Goal: Communication & Community: Answer question/provide support

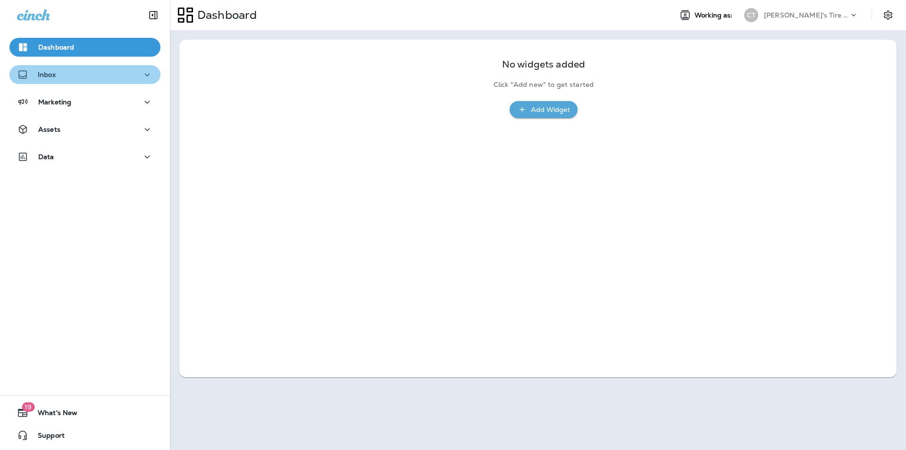
click at [112, 76] on div "Inbox" at bounding box center [85, 75] width 136 height 12
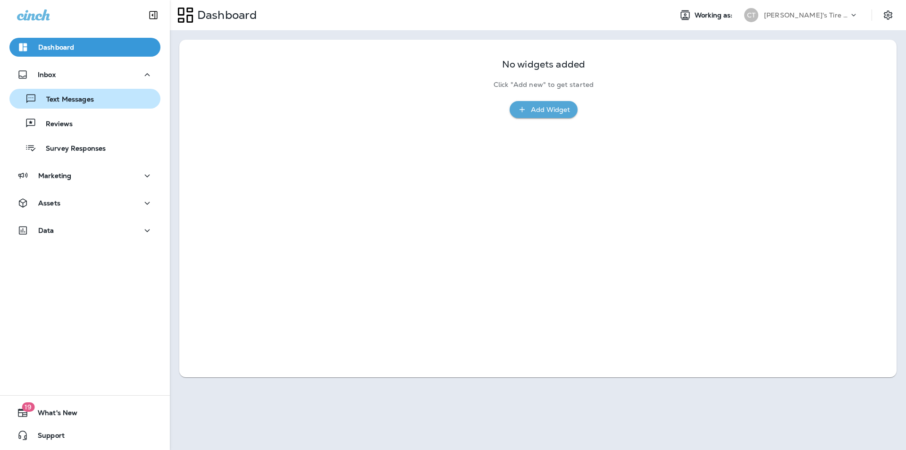
click at [85, 99] on p "Text Messages" at bounding box center [65, 99] width 57 height 9
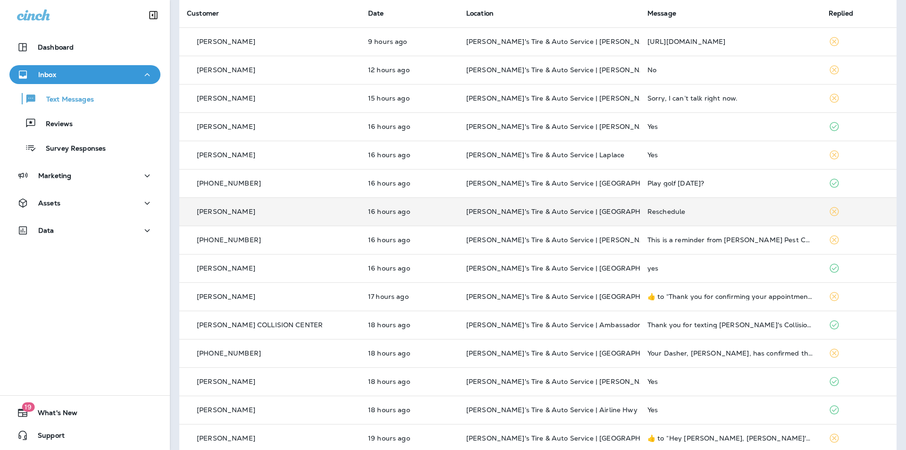
scroll to position [142, 0]
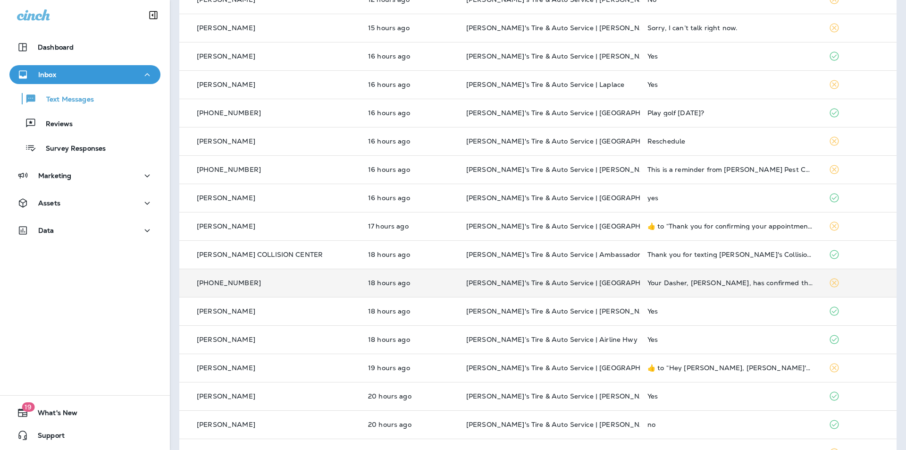
click at [476, 282] on p "[PERSON_NAME]'s Tire & Auto Service | [GEOGRAPHIC_DATA]" at bounding box center [549, 283] width 166 height 8
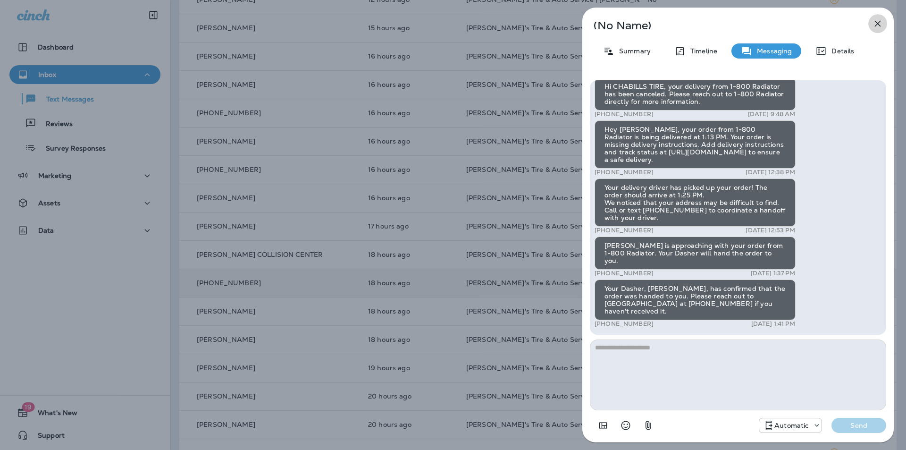
click at [476, 21] on icon "button" at bounding box center [877, 23] width 11 height 11
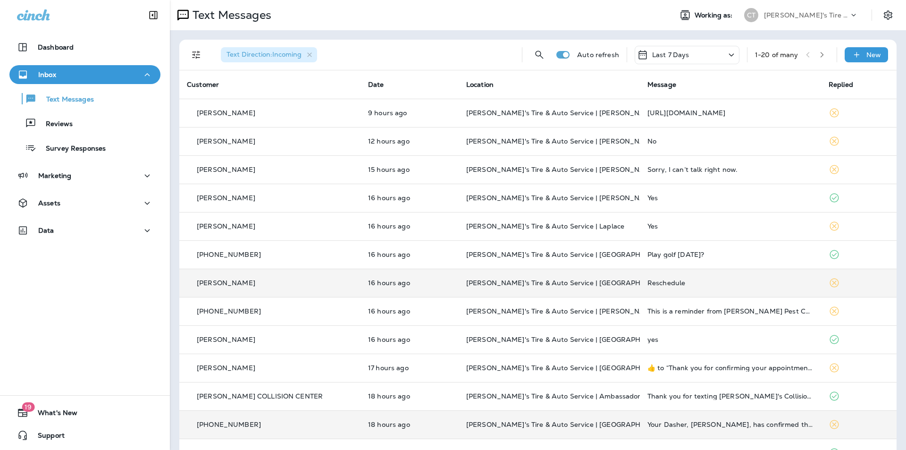
click at [476, 279] on div "Reschedule" at bounding box center [731, 283] width 166 height 8
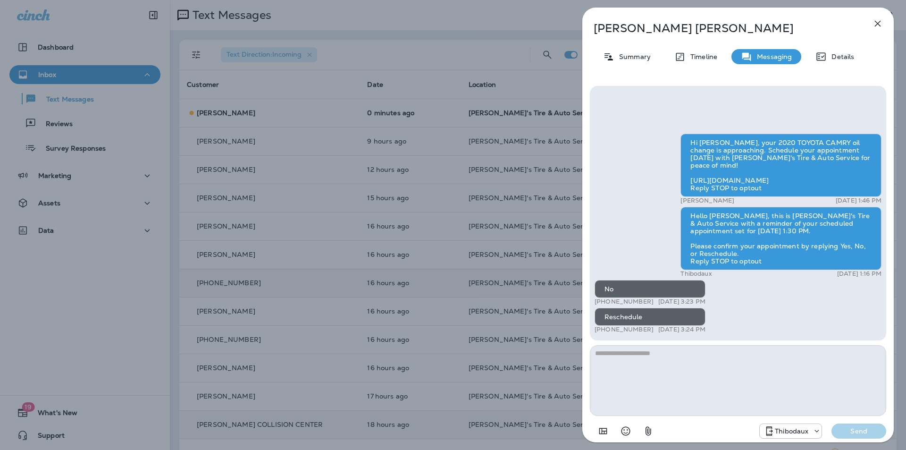
click at [476, 21] on icon "button" at bounding box center [877, 23] width 11 height 11
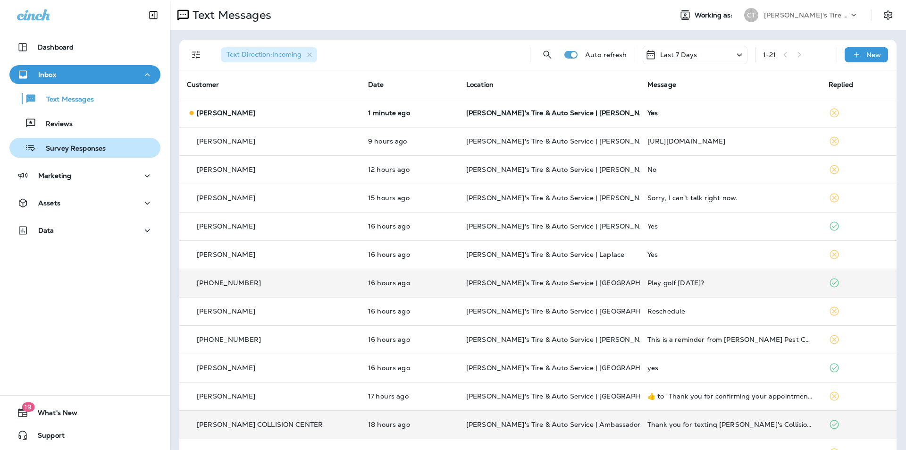
click at [71, 149] on p "Survey Responses" at bounding box center [70, 148] width 69 height 9
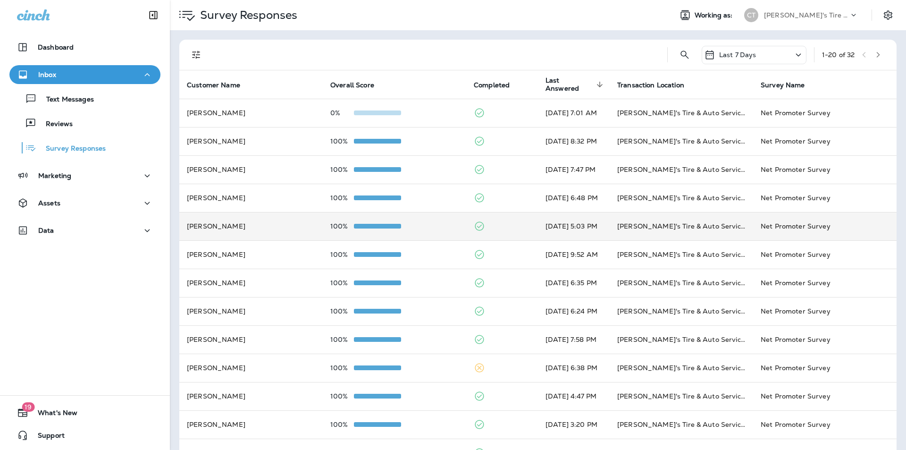
click at [427, 220] on td "100%" at bounding box center [394, 226] width 143 height 28
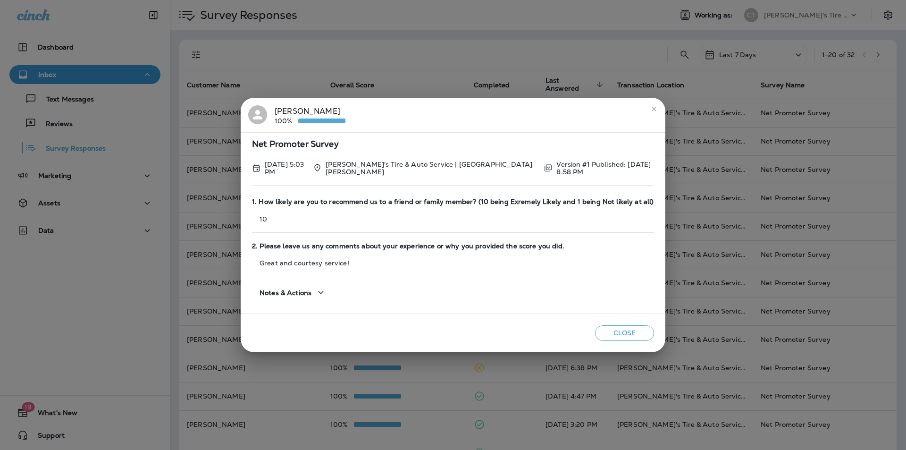
click at [476, 329] on button "Close" at bounding box center [624, 333] width 59 height 16
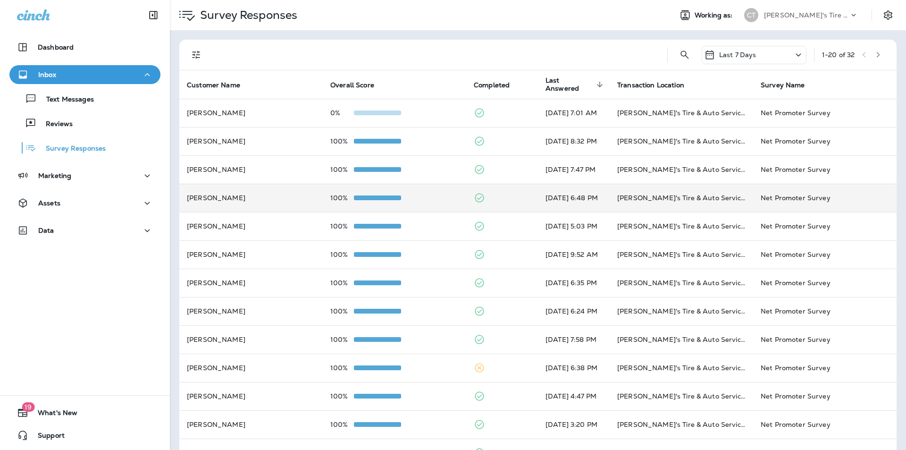
click at [434, 195] on div "100%" at bounding box center [394, 198] width 128 height 8
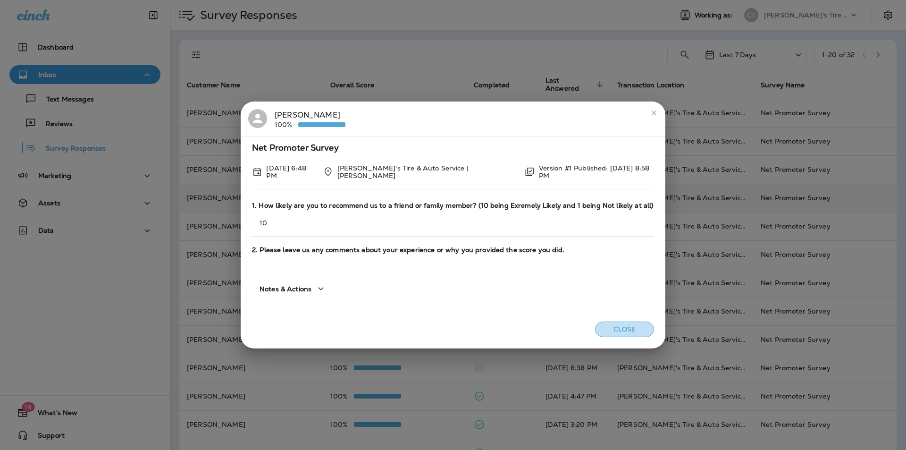
click at [476, 322] on button "Close" at bounding box center [624, 329] width 59 height 16
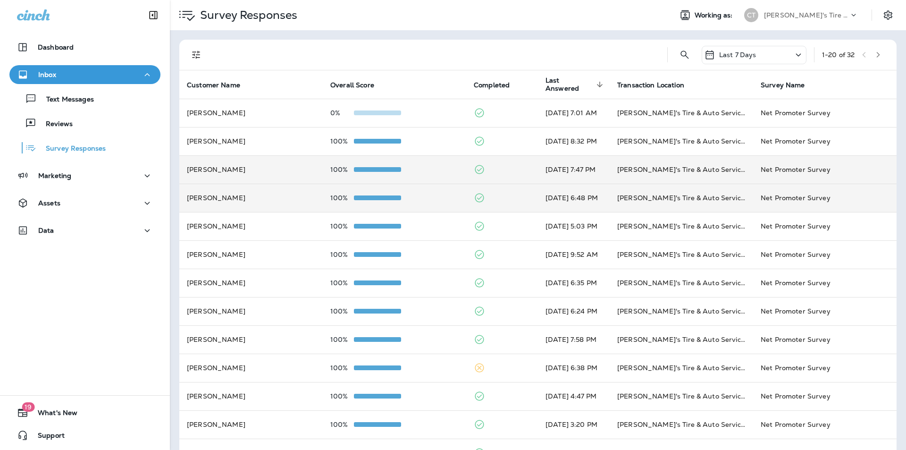
click at [427, 168] on div "100%" at bounding box center [394, 170] width 128 height 8
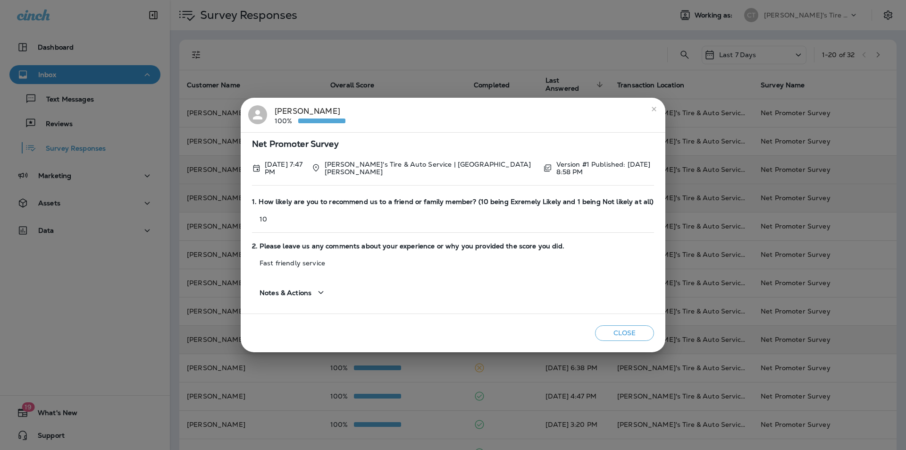
click at [476, 328] on button "Close" at bounding box center [624, 333] width 59 height 16
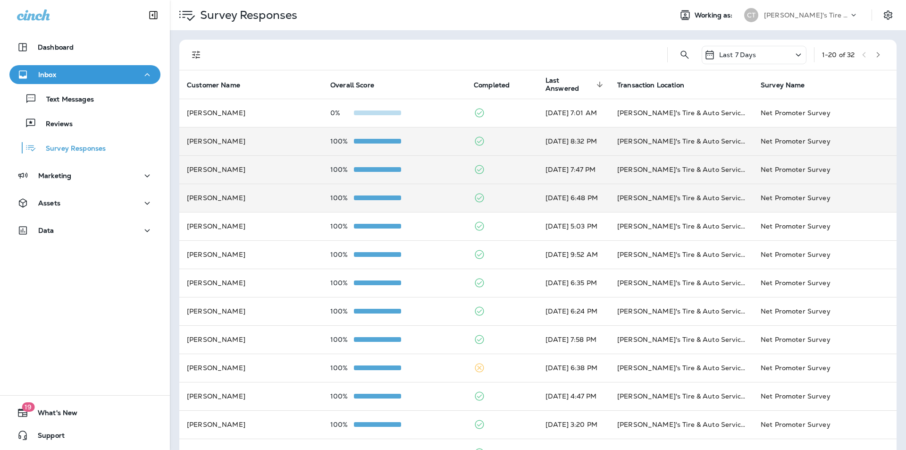
click at [419, 142] on div "100%" at bounding box center [394, 141] width 128 height 8
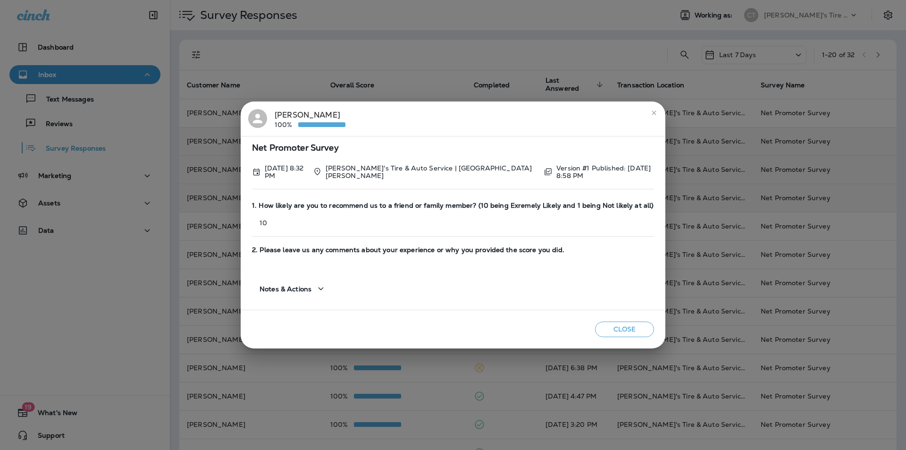
click at [476, 327] on button "Close" at bounding box center [624, 329] width 59 height 16
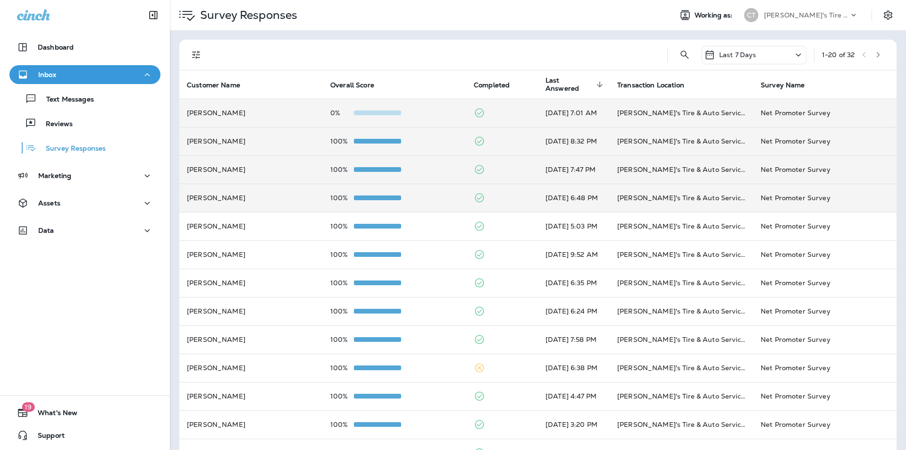
click at [418, 110] on div "0%" at bounding box center [394, 113] width 128 height 8
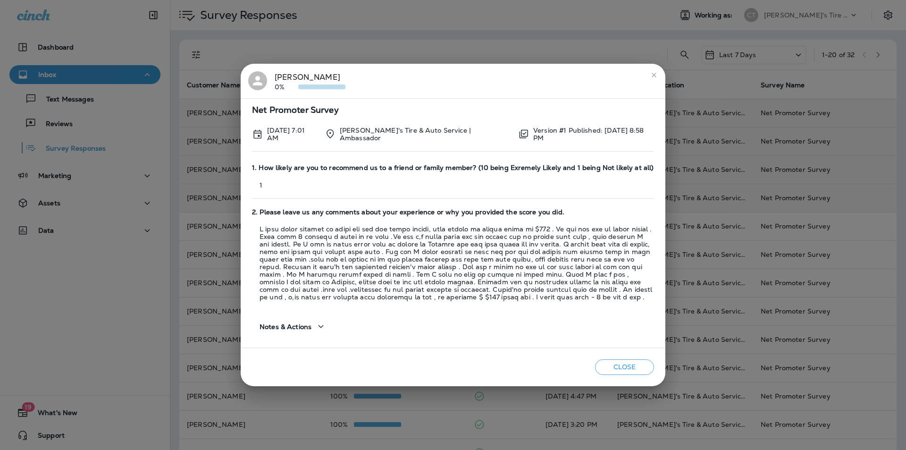
click at [476, 74] on icon "close" at bounding box center [654, 75] width 4 height 4
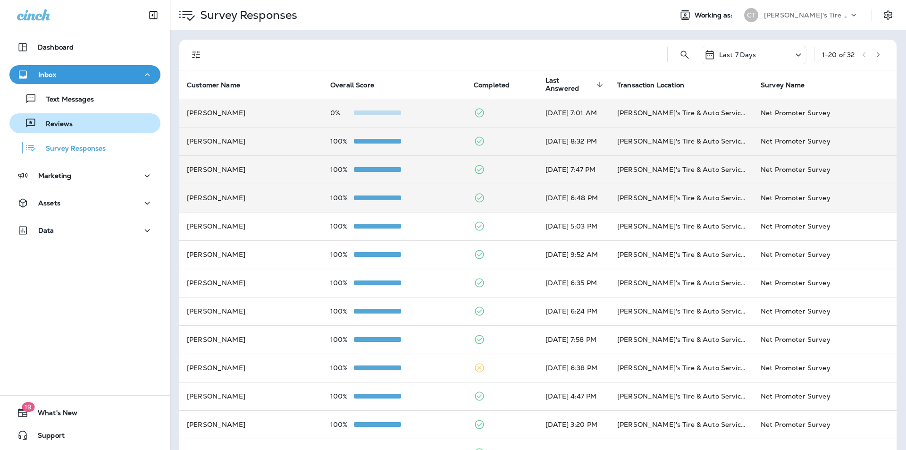
click at [60, 121] on p "Reviews" at bounding box center [54, 124] width 36 height 9
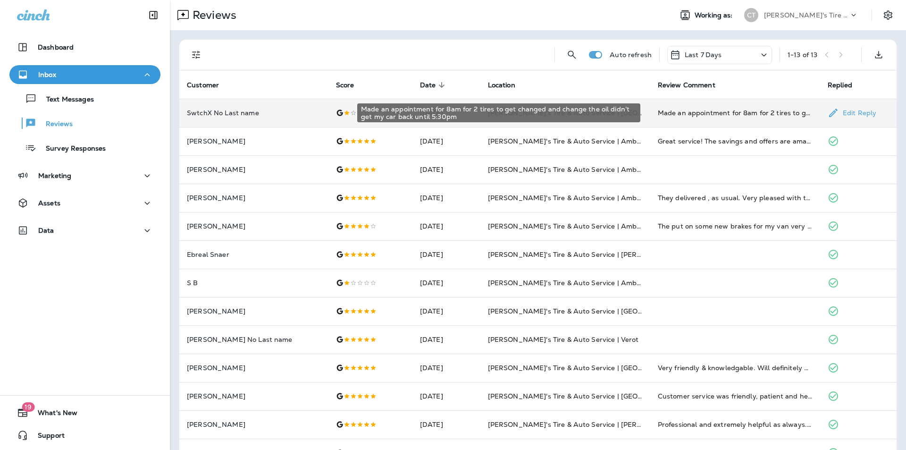
click at [476, 113] on div "Made an appointment for 8am for 2 tires to get changed and change the oil didn’…" at bounding box center [735, 112] width 155 height 9
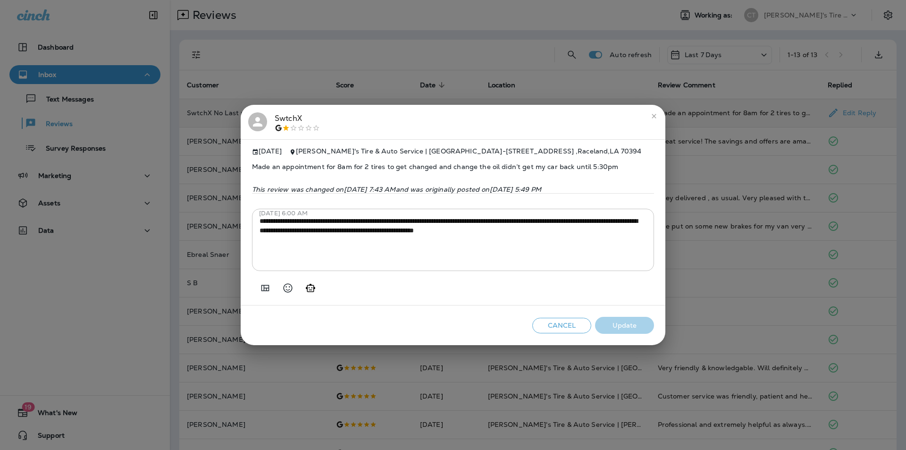
click at [476, 112] on icon "close" at bounding box center [654, 116] width 8 height 8
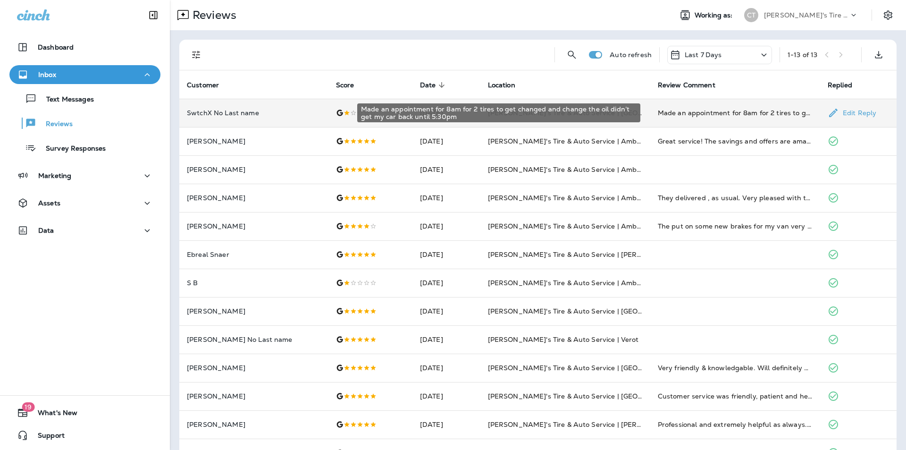
click at [476, 110] on div "Made an appointment for 8am for 2 tires to get changed and change the oil didn’…" at bounding box center [735, 112] width 155 height 9
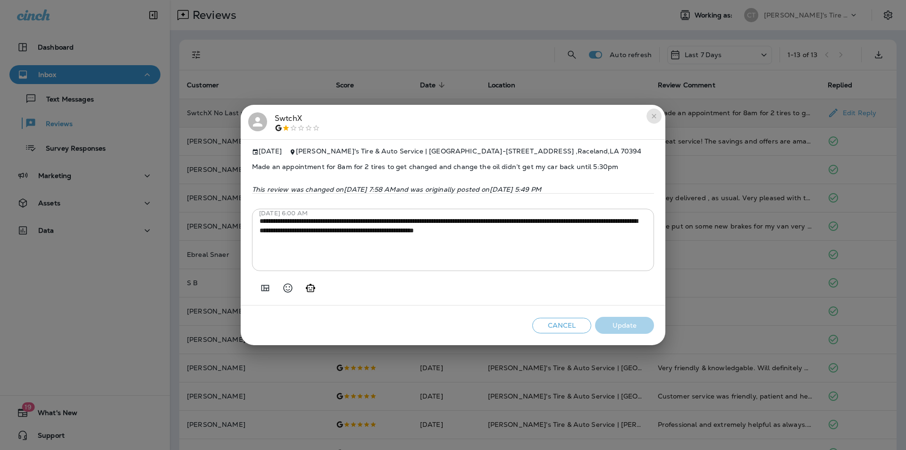
click at [476, 112] on icon "close" at bounding box center [654, 116] width 8 height 8
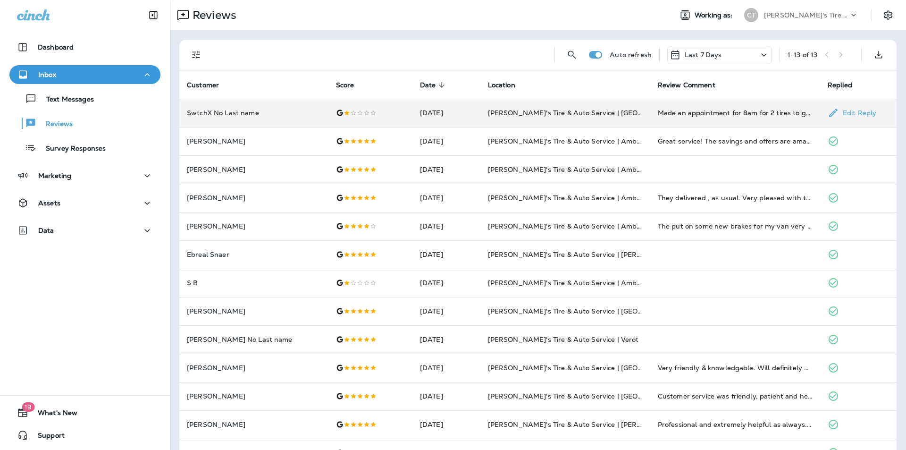
click at [196, 111] on p "SwtchX No Last name" at bounding box center [254, 113] width 134 height 8
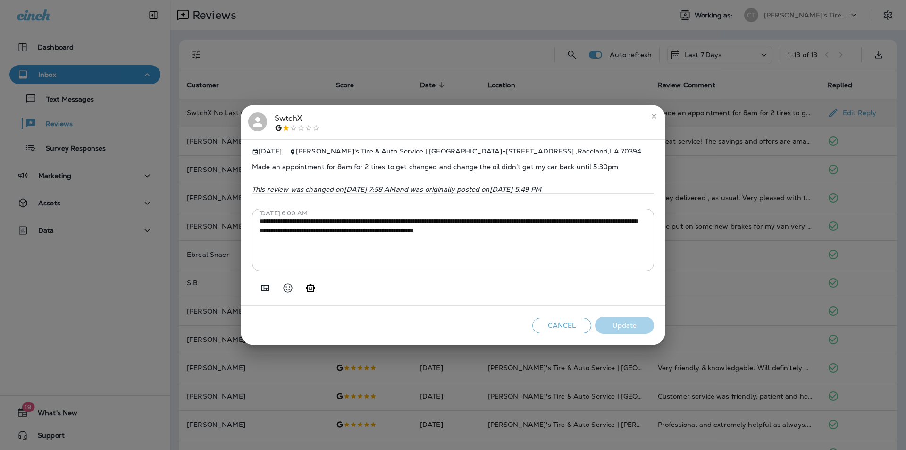
click at [286, 114] on div "SwtchX" at bounding box center [297, 122] width 45 height 20
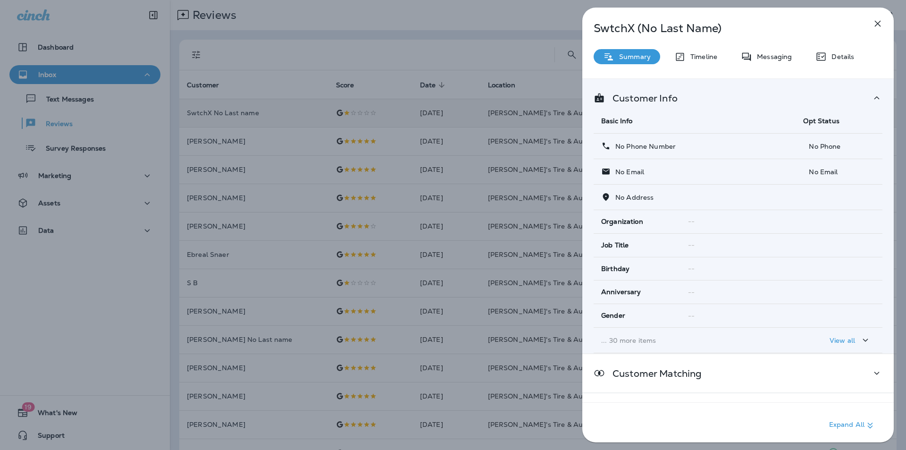
click at [476, 21] on icon "button" at bounding box center [877, 23] width 11 height 11
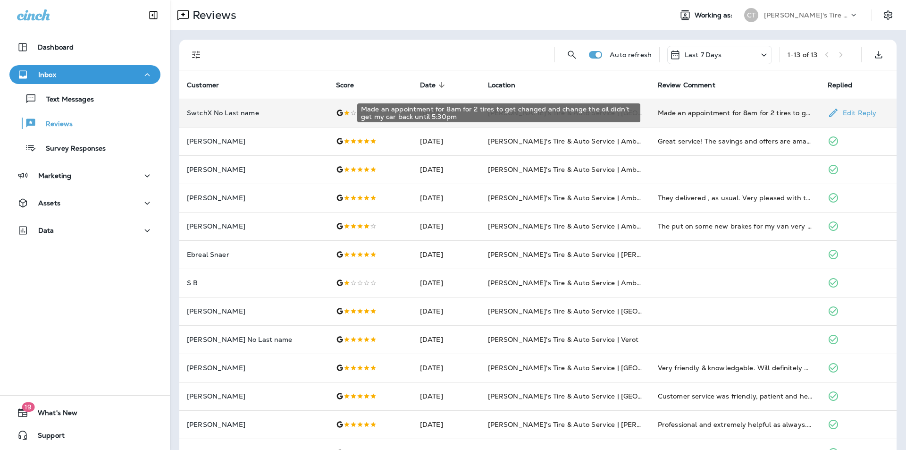
click at [476, 110] on div "Made an appointment for 8am for 2 tires to get changed and change the oil didn’…" at bounding box center [735, 112] width 155 height 9
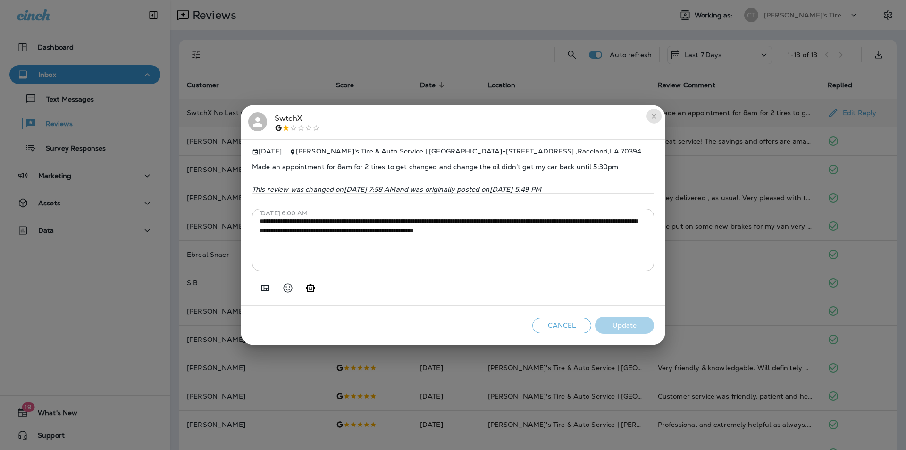
click at [476, 112] on icon "close" at bounding box center [654, 116] width 8 height 8
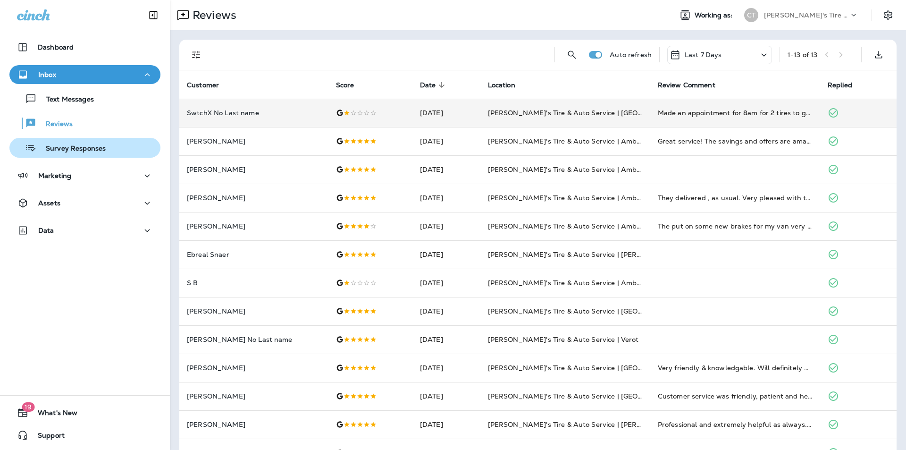
click at [90, 148] on p "Survey Responses" at bounding box center [70, 148] width 69 height 9
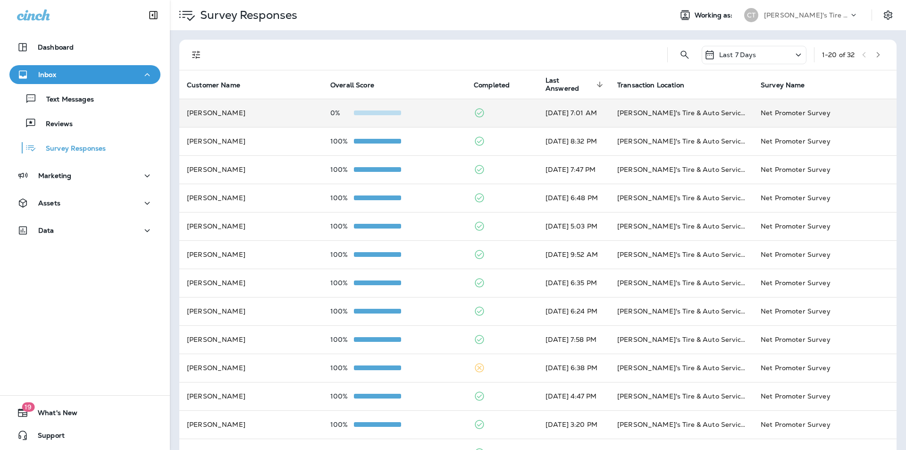
click at [412, 109] on div "0%" at bounding box center [394, 113] width 128 height 8
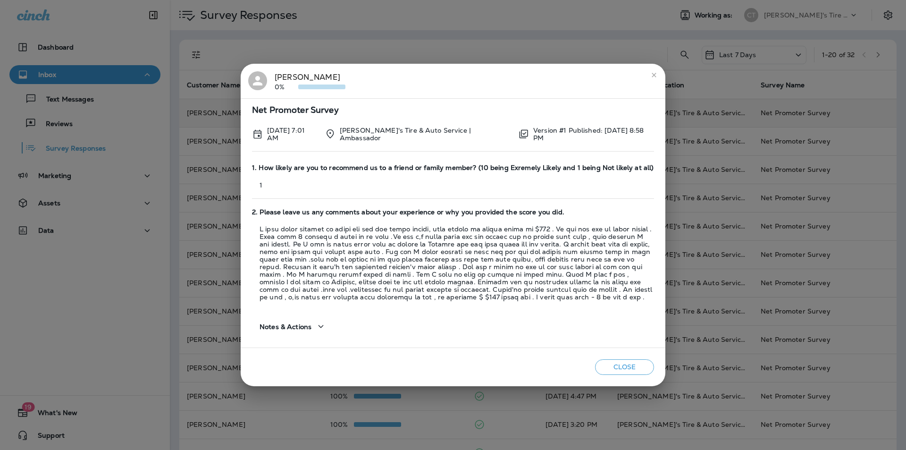
click at [286, 75] on div "[PERSON_NAME] 0%" at bounding box center [310, 81] width 71 height 20
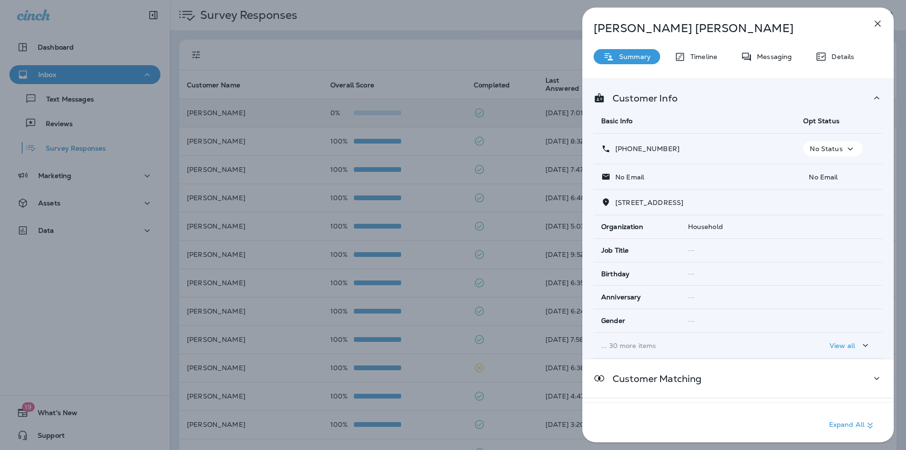
click at [476, 23] on icon "button" at bounding box center [878, 24] width 6 height 6
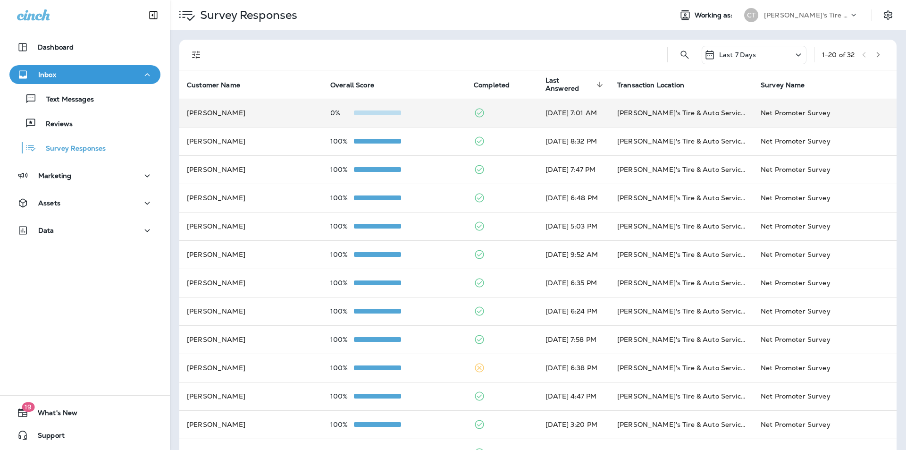
click at [476, 112] on td at bounding box center [502, 113] width 72 height 28
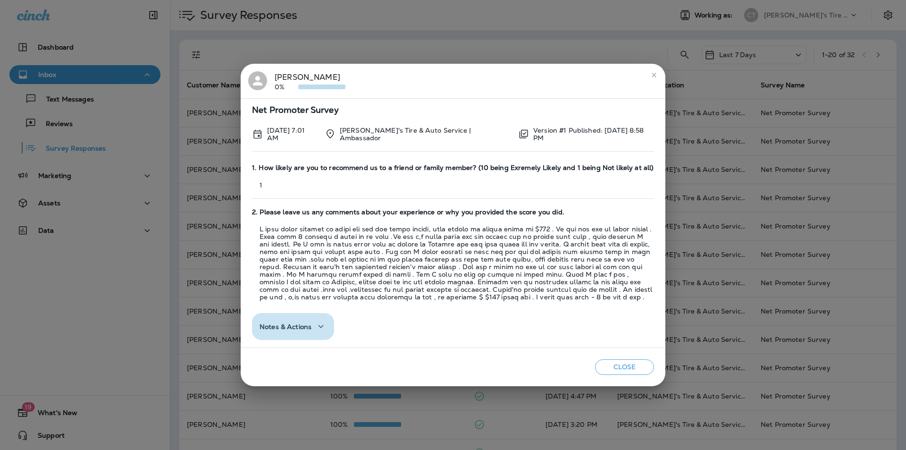
click at [296, 326] on span "Notes & Actions" at bounding box center [286, 327] width 52 height 8
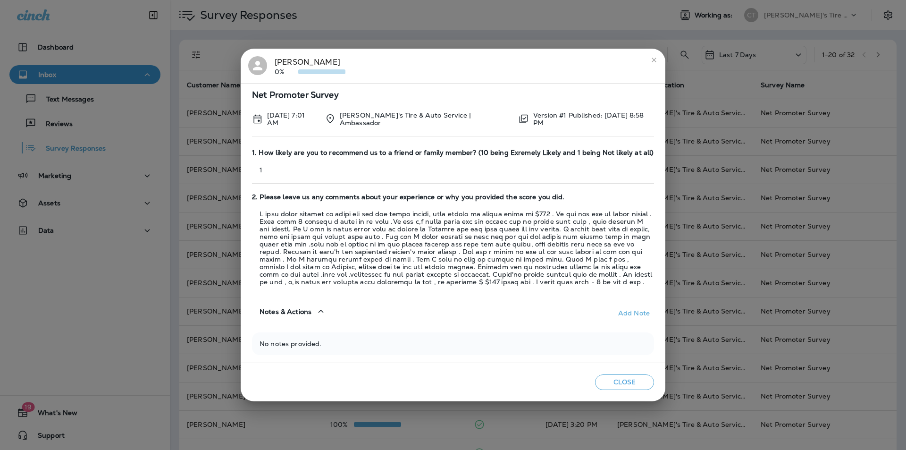
click at [319, 311] on icon "button" at bounding box center [321, 311] width 5 height 3
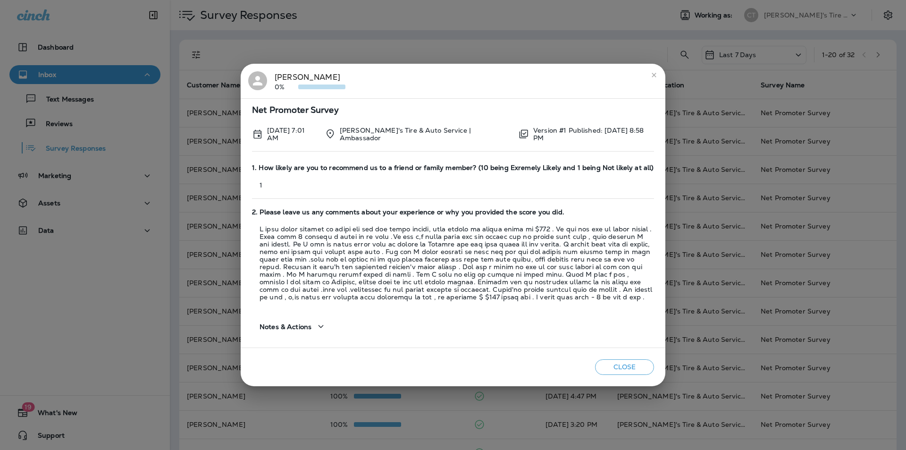
click at [429, 354] on div "Close" at bounding box center [453, 367] width 425 height 38
click at [476, 75] on icon "close" at bounding box center [654, 75] width 4 height 4
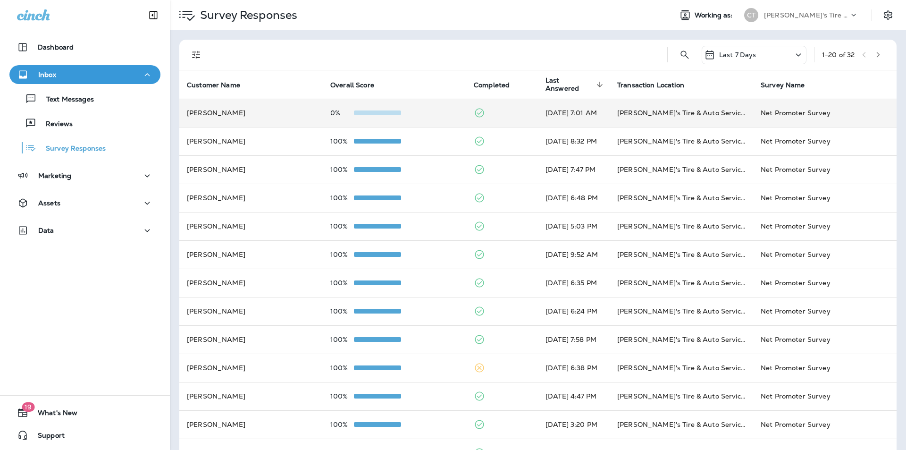
click at [204, 111] on td "[PERSON_NAME]" at bounding box center [250, 113] width 143 height 28
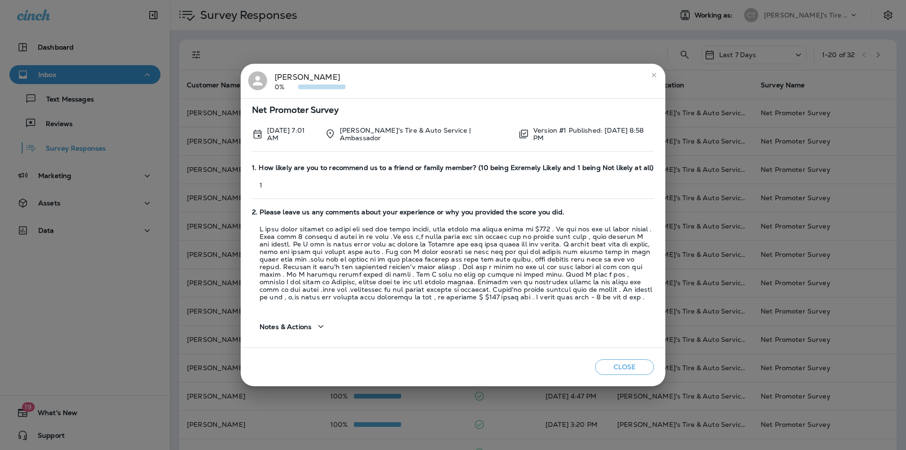
click at [287, 75] on div "[PERSON_NAME] 0%" at bounding box center [310, 81] width 71 height 20
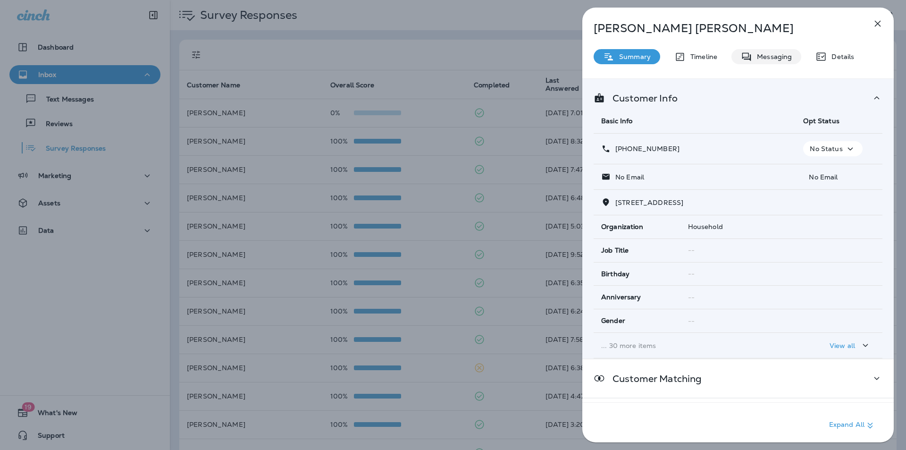
click at [476, 56] on p "Messaging" at bounding box center [772, 57] width 40 height 8
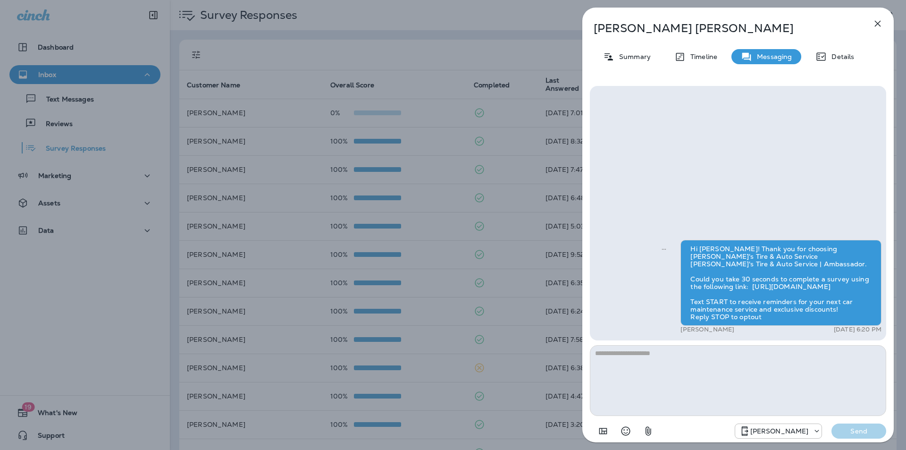
click at [476, 22] on icon "button" at bounding box center [877, 23] width 11 height 11
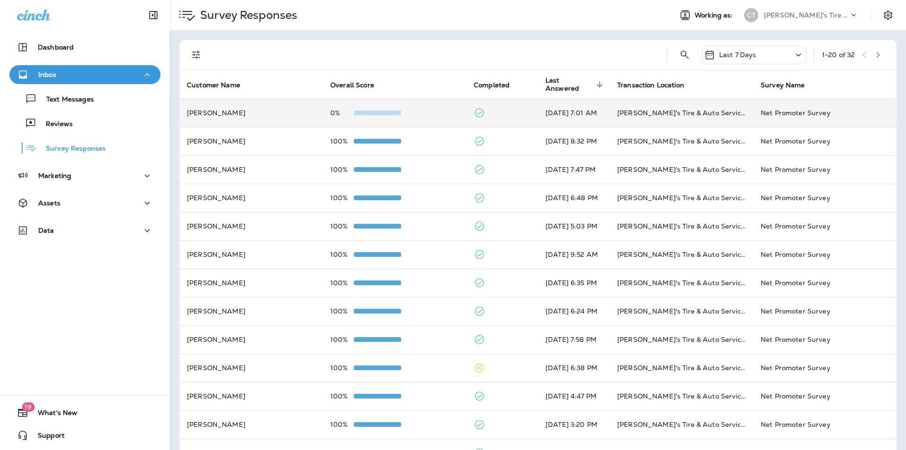
click at [197, 111] on td "[PERSON_NAME]" at bounding box center [250, 113] width 143 height 28
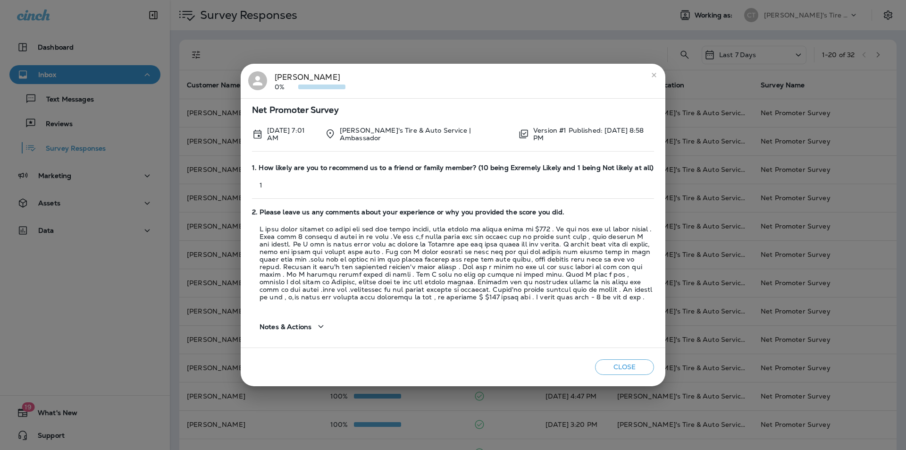
click at [291, 77] on div "[PERSON_NAME] 0%" at bounding box center [310, 81] width 71 height 20
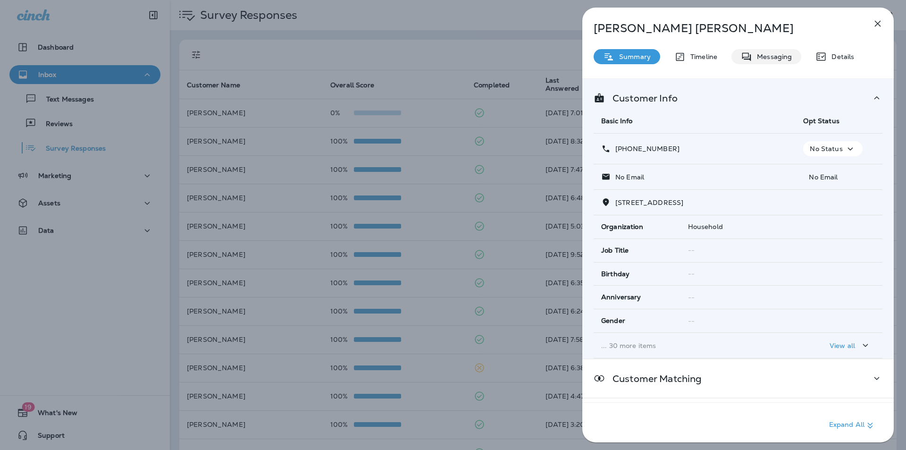
click at [476, 53] on p "Messaging" at bounding box center [772, 57] width 40 height 8
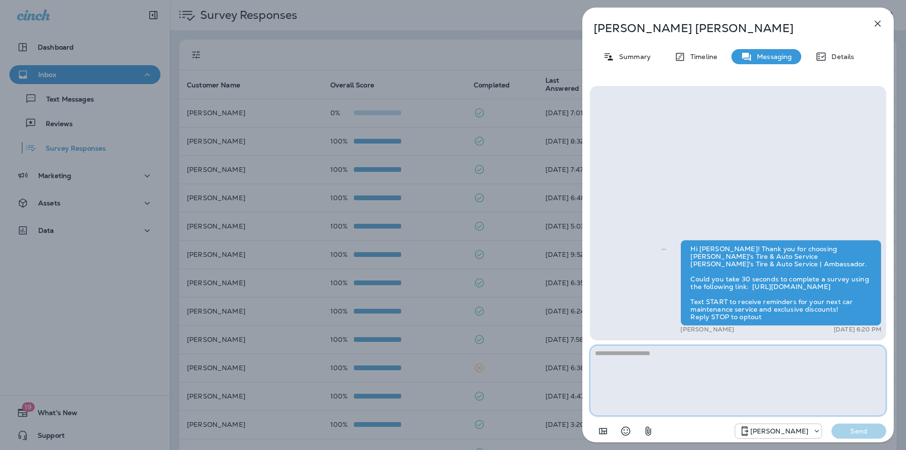
click at [476, 358] on textarea at bounding box center [738, 380] width 296 height 71
paste textarea "**********"
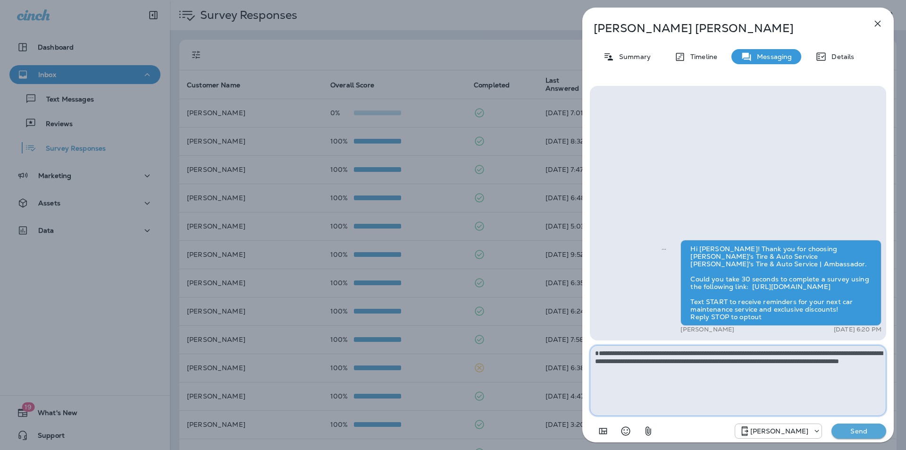
click at [476, 351] on textarea "**********" at bounding box center [738, 380] width 296 height 71
type textarea "**********"
click at [476, 394] on p "Send" at bounding box center [859, 431] width 40 height 8
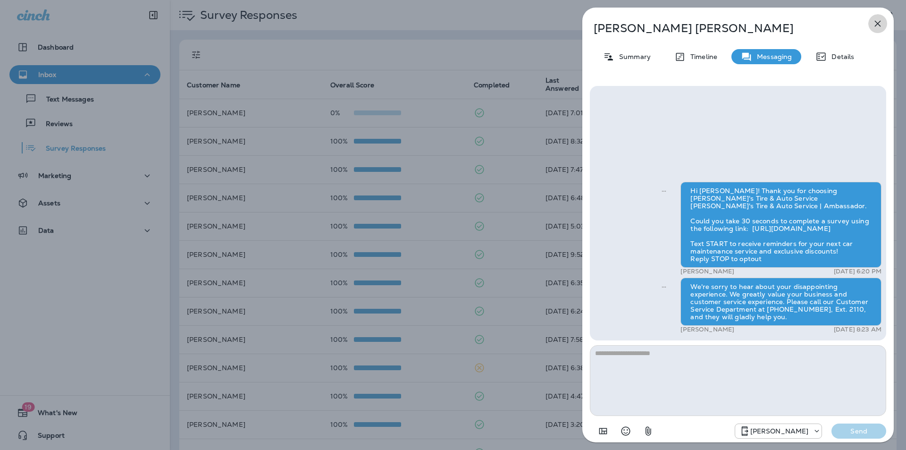
click at [476, 21] on icon "button" at bounding box center [877, 23] width 11 height 11
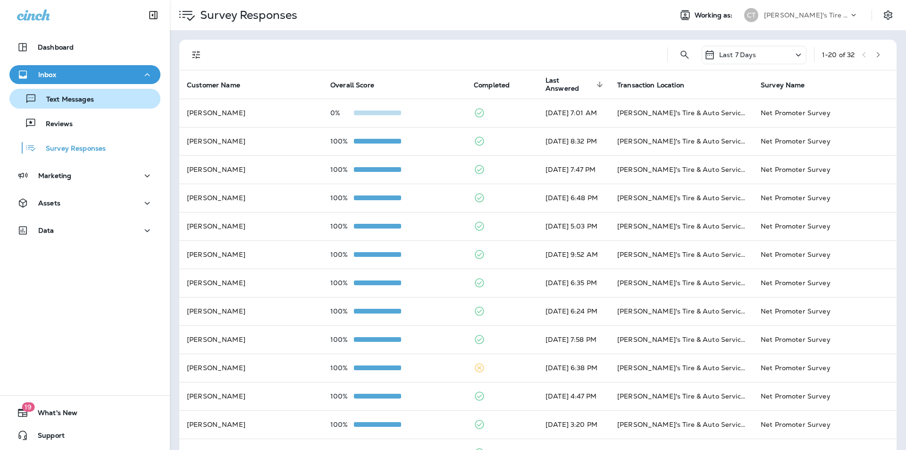
click at [72, 99] on p "Text Messages" at bounding box center [65, 99] width 57 height 9
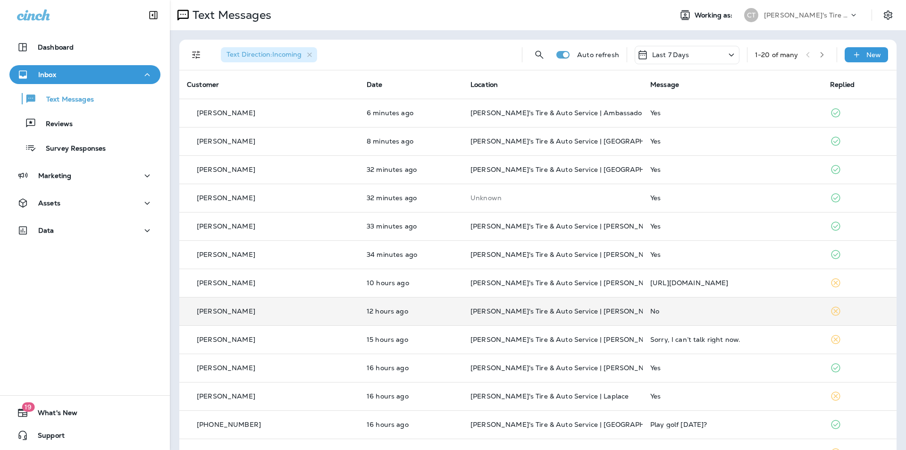
click at [476, 309] on div "No" at bounding box center [732, 311] width 165 height 8
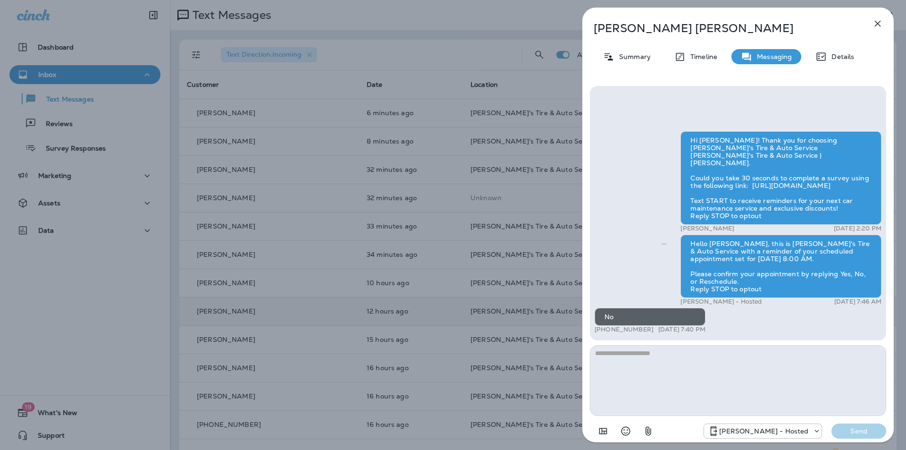
click at [476, 21] on icon "button" at bounding box center [877, 23] width 11 height 11
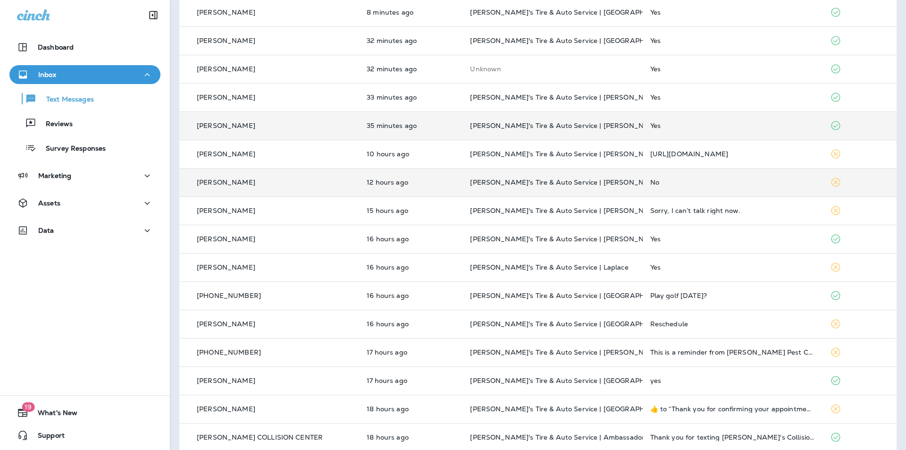
scroll to position [189, 0]
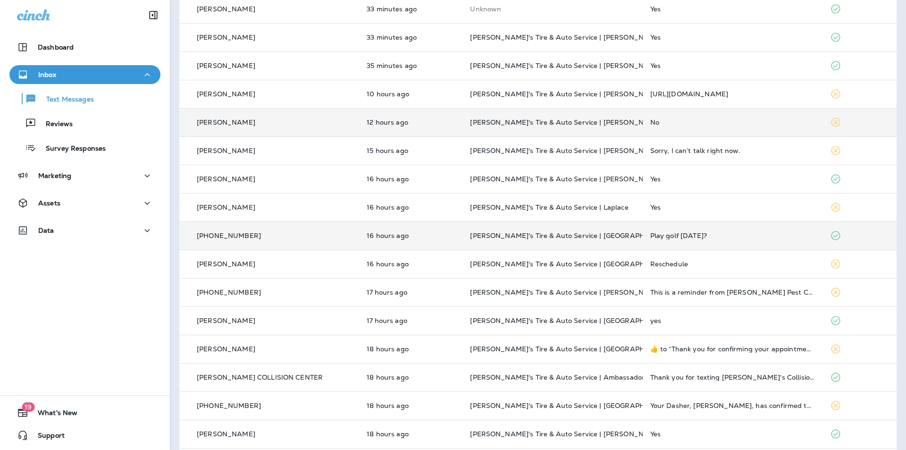
click at [476, 236] on div "Play golf [DATE]?" at bounding box center [732, 236] width 165 height 8
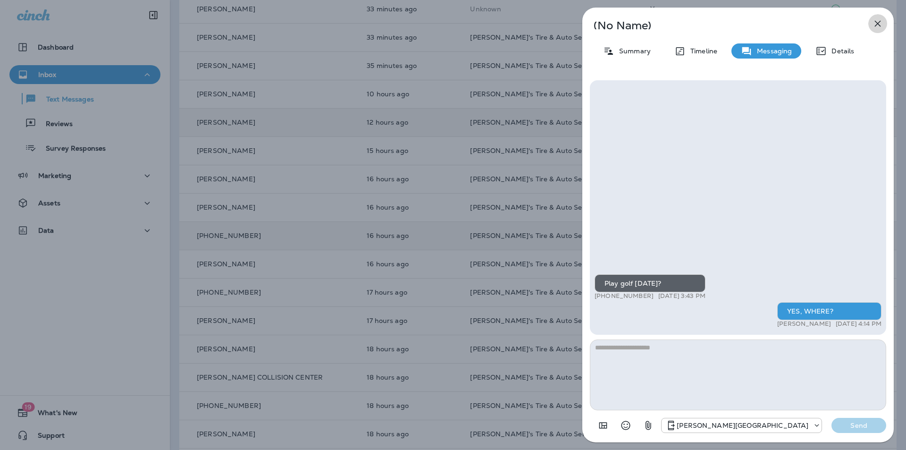
click at [476, 22] on icon "button" at bounding box center [878, 24] width 6 height 6
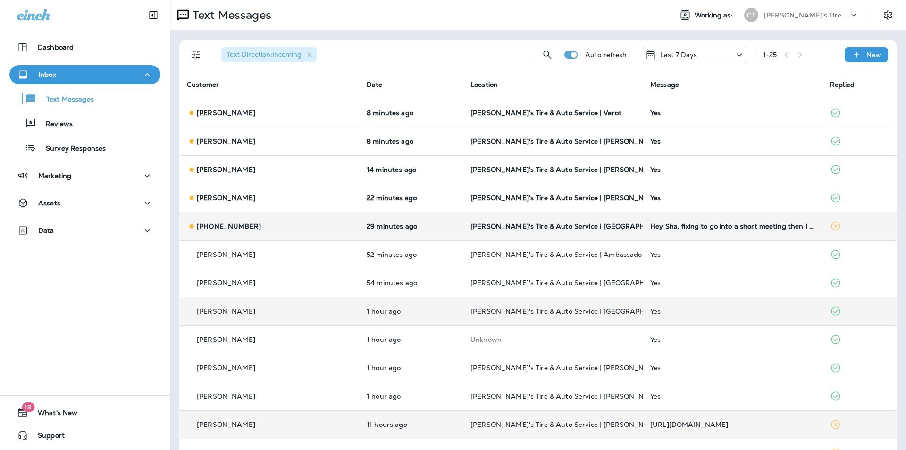
click at [476, 223] on p "[PERSON_NAME]'s Tire & Auto Service | [GEOGRAPHIC_DATA]" at bounding box center [553, 226] width 165 height 8
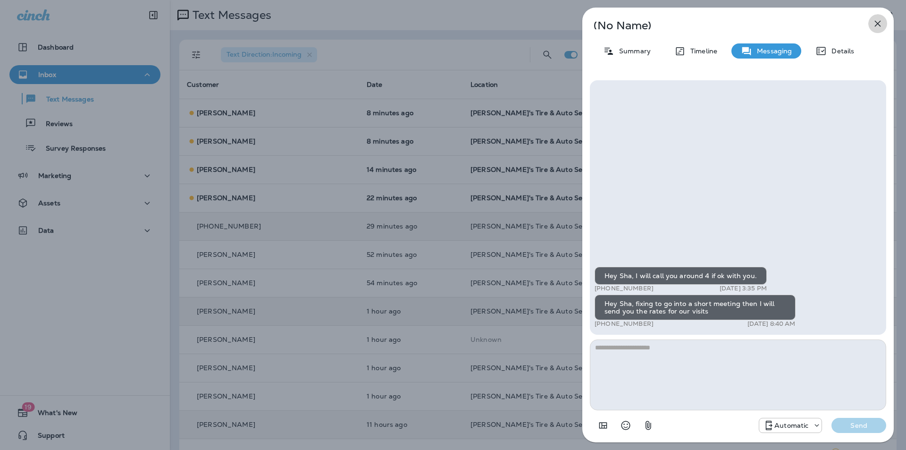
click at [476, 20] on icon "button" at bounding box center [877, 23] width 11 height 11
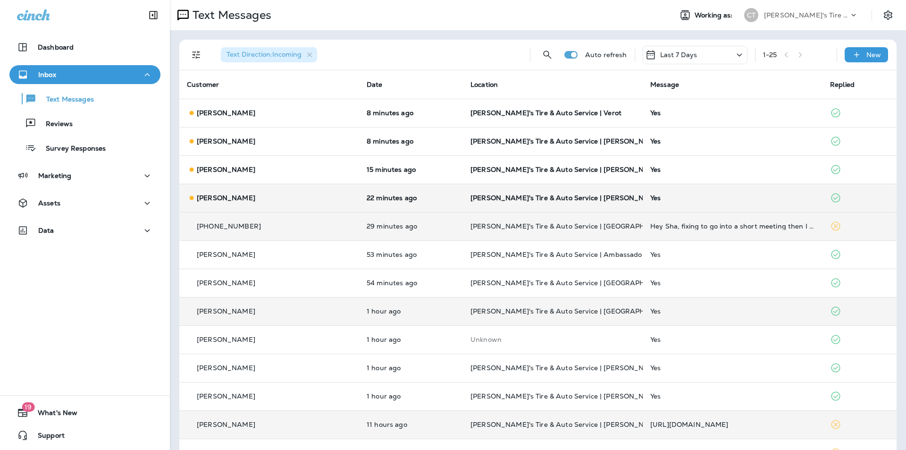
click at [476, 190] on td "Yes" at bounding box center [733, 198] width 180 height 28
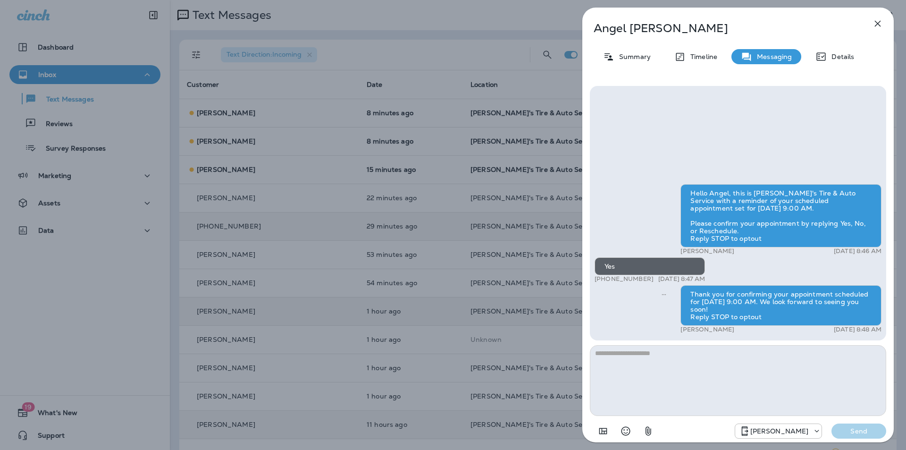
click at [476, 29] on button "button" at bounding box center [877, 23] width 19 height 19
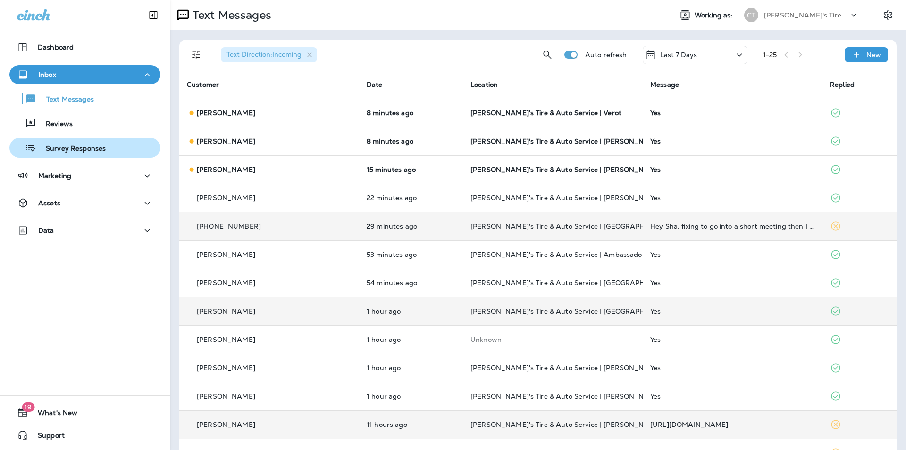
click at [71, 152] on p "Survey Responses" at bounding box center [70, 148] width 69 height 9
